Goal: Check status: Check status

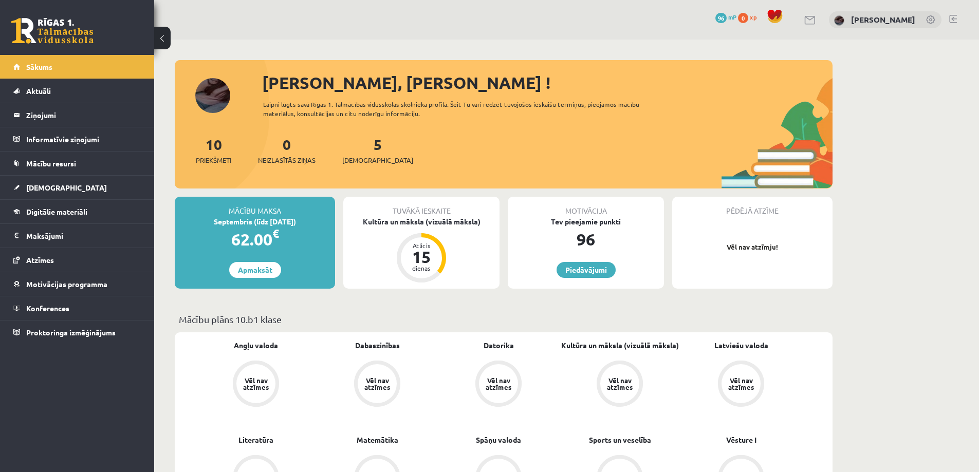
scroll to position [104, 0]
click at [564, 39] on div "0 Dāvanas 96 mP 0 xp [PERSON_NAME]" at bounding box center [566, 20] width 825 height 40
click at [365, 157] on span "[DEMOGRAPHIC_DATA]" at bounding box center [377, 160] width 71 height 10
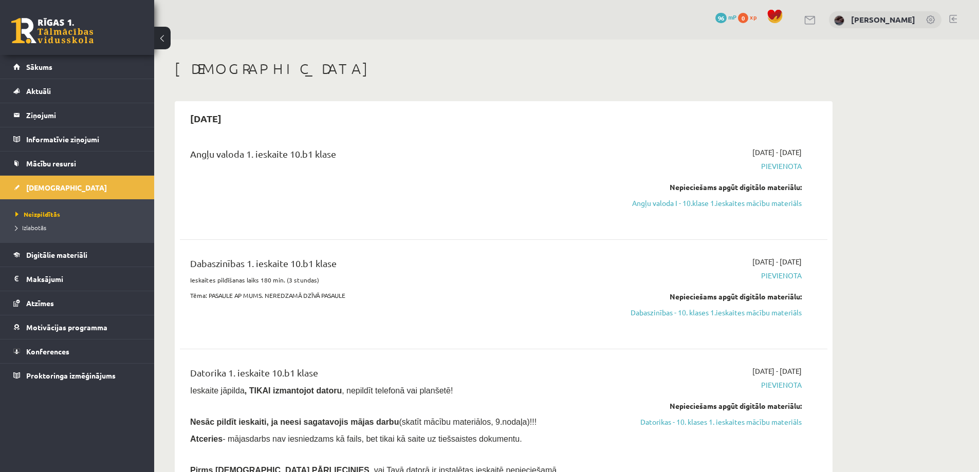
scroll to position [104, 0]
click at [779, 273] on span "Pievienota" at bounding box center [705, 275] width 194 height 11
click at [768, 176] on div "[DATE] - [DATE] [GEOGRAPHIC_DATA] Nepieciešams apgūt digitālo materiālu: Angļu …" at bounding box center [704, 185] width 209 height 76
click at [361, 173] on div "Angļu valoda 1. ieskaite 10.b1 klase" at bounding box center [391, 185] width 418 height 76
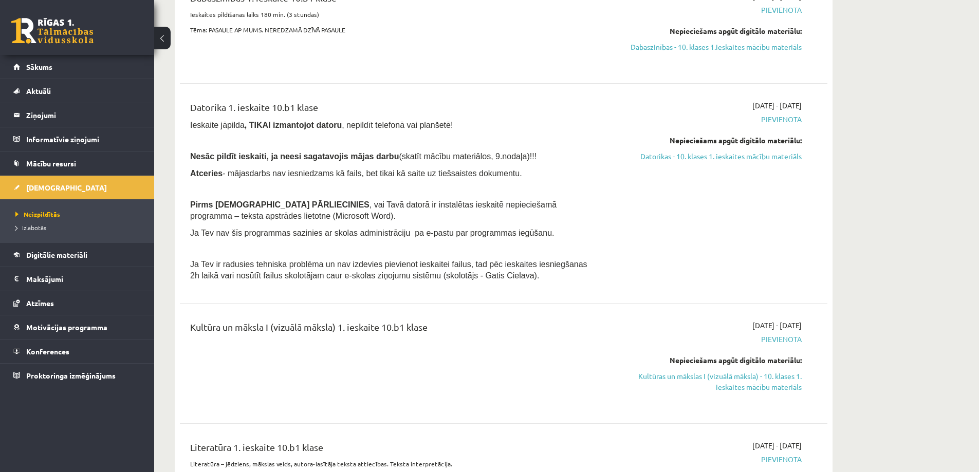
scroll to position [0, 0]
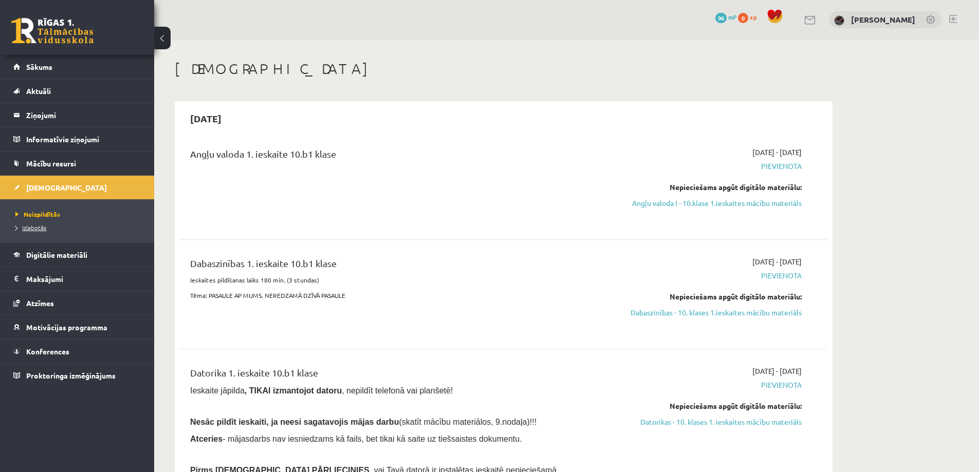
click at [80, 223] on link "Izlabotās" at bounding box center [79, 227] width 128 height 9
